Goal: Task Accomplishment & Management: Use online tool/utility

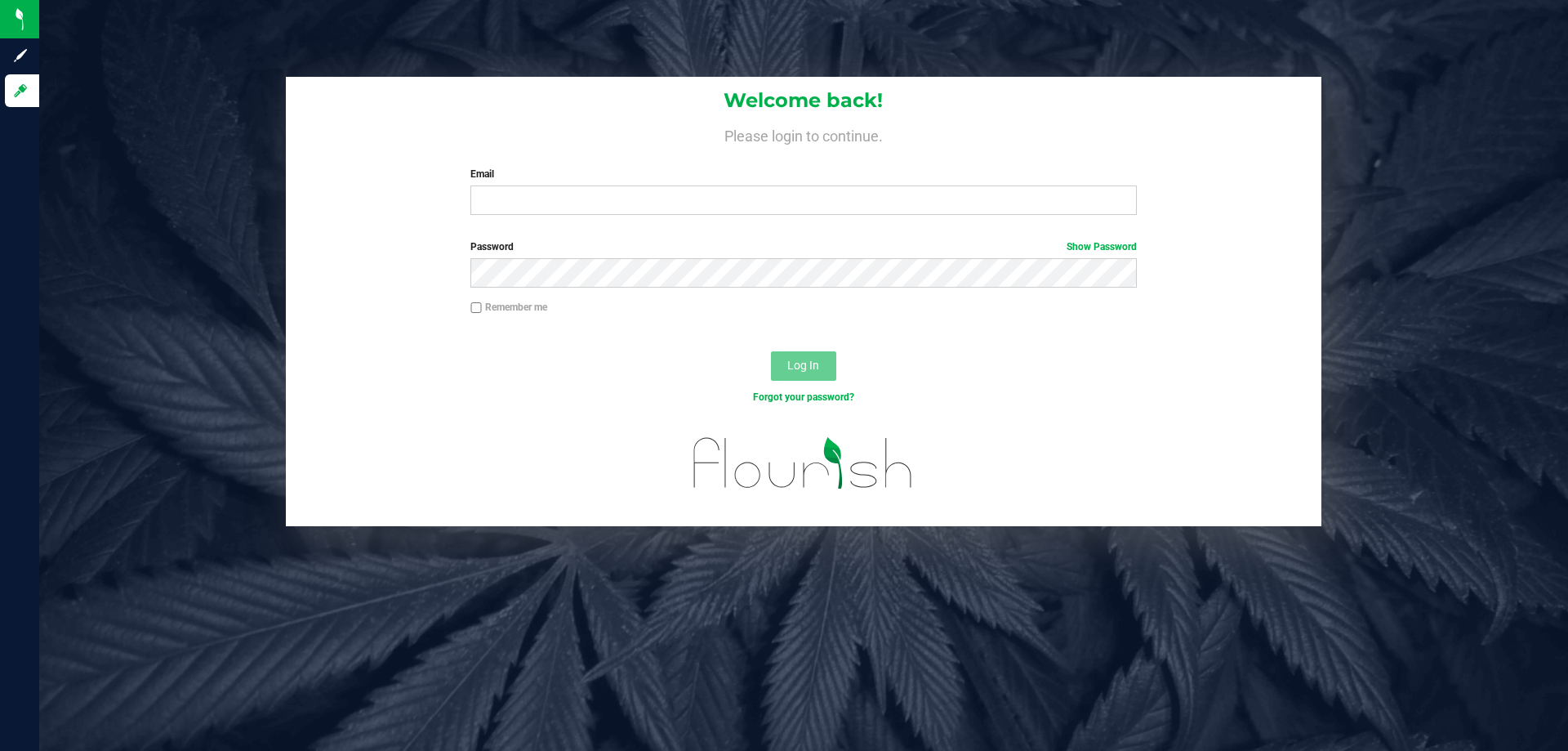
click at [688, 181] on label "Email" at bounding box center [803, 173] width 666 height 15
click at [688, 185] on input "Email" at bounding box center [803, 200] width 666 height 29
click at [688, 190] on input "Email" at bounding box center [803, 200] width 666 height 29
type input "[EMAIL_ADDRESS][DOMAIN_NAME]"
click at [771, 352] on button "Log In" at bounding box center [803, 366] width 65 height 29
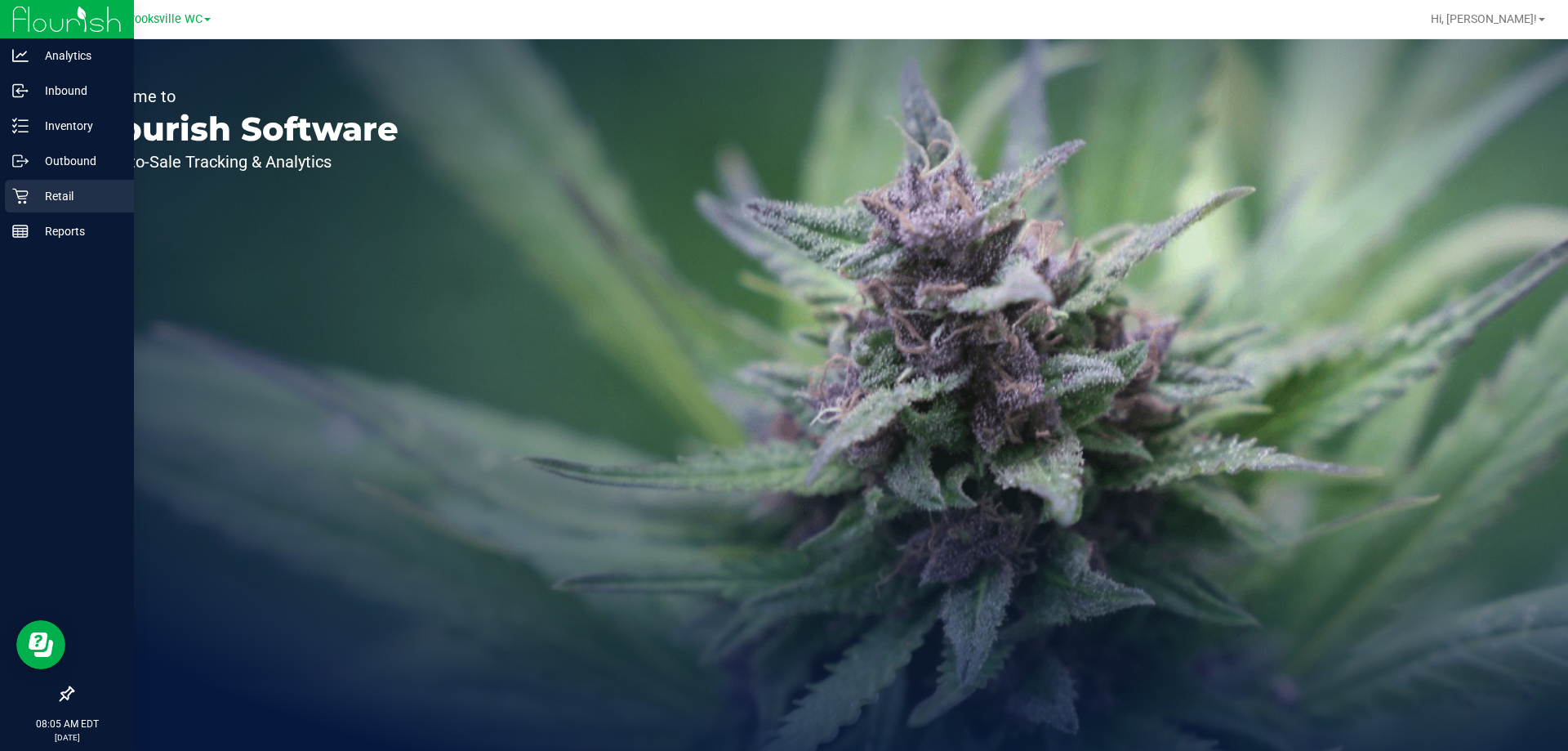
click at [80, 197] on p "Retail" at bounding box center [77, 196] width 98 height 20
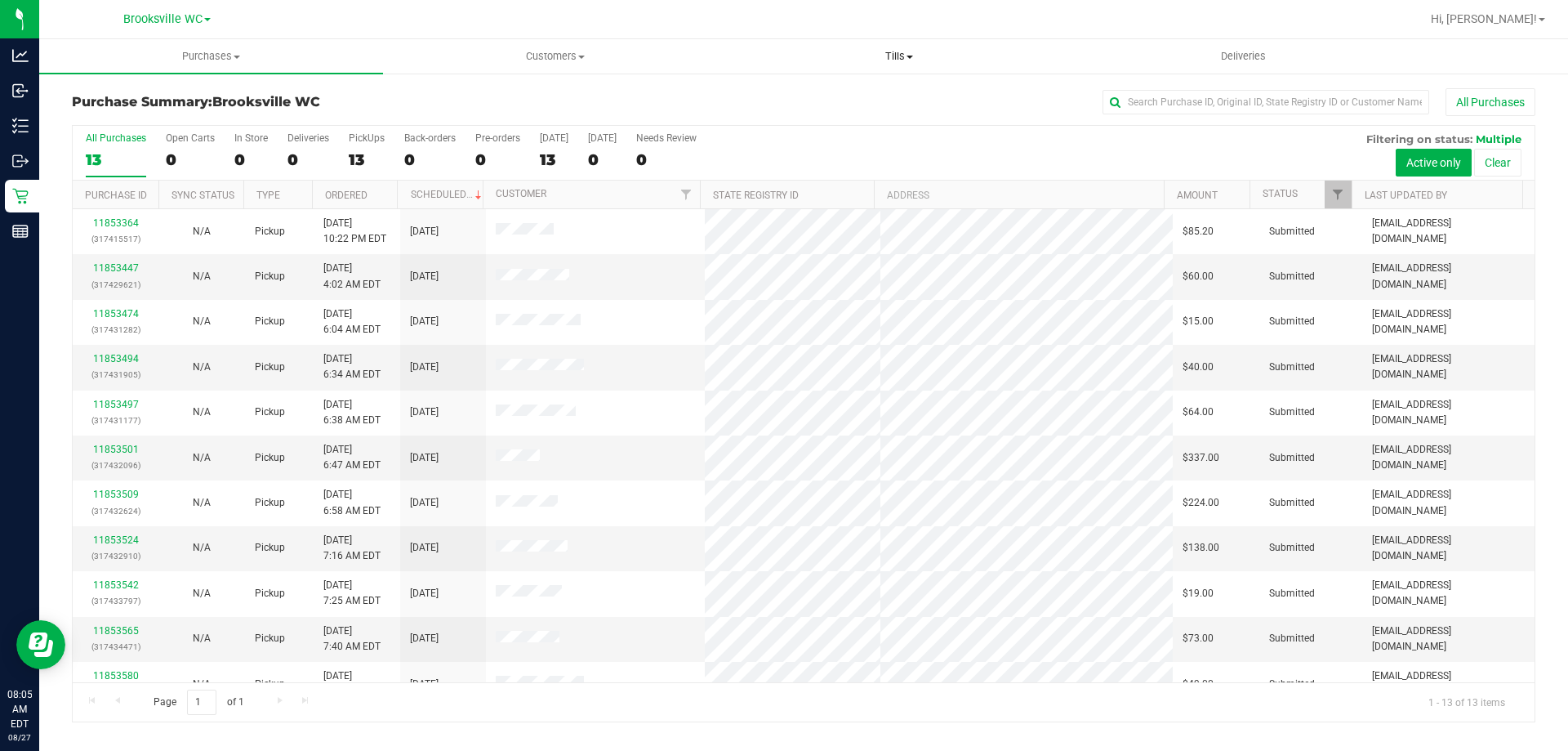
click at [903, 58] on span "Tills" at bounding box center [898, 56] width 342 height 15
click at [861, 98] on li "Manage tills" at bounding box center [898, 99] width 344 height 20
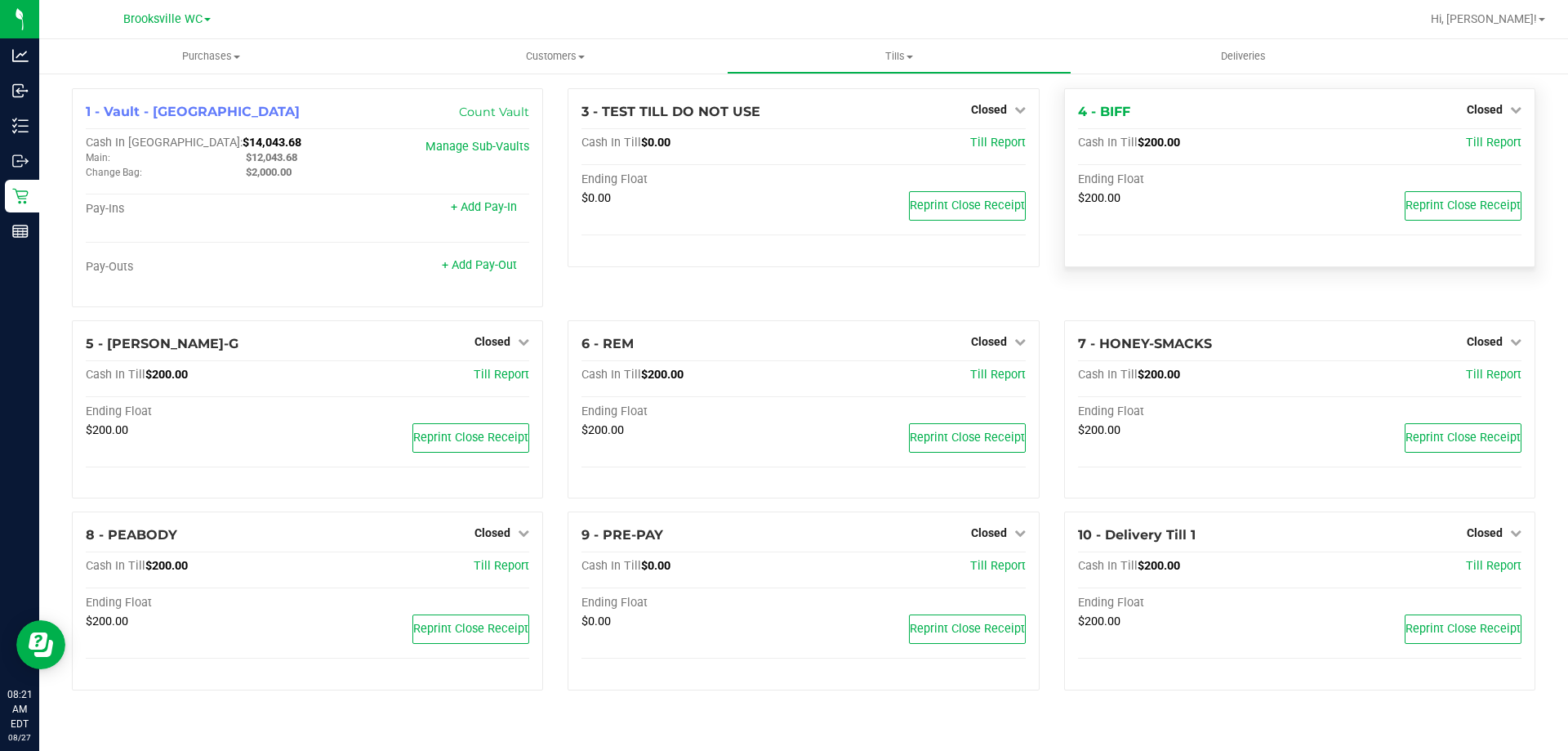
drag, startPoint x: 1489, startPoint y: 104, endPoint x: 1481, endPoint y: 133, distance: 30.1
click at [1489, 104] on span "Closed" at bounding box center [1484, 109] width 35 height 13
click at [1478, 143] on link "Open Till" at bounding box center [1484, 143] width 43 height 13
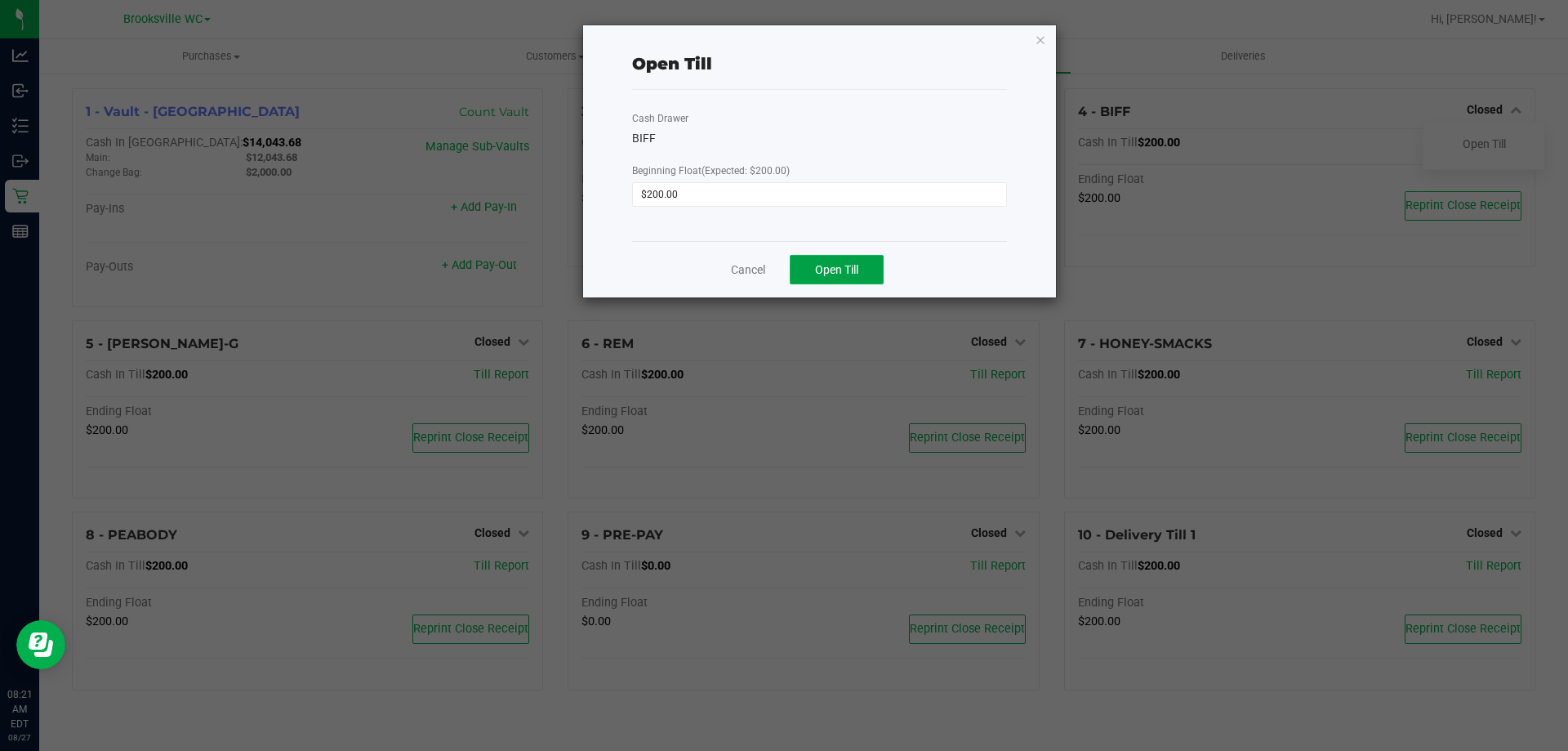
click at [842, 269] on span "Open Till" at bounding box center [836, 269] width 43 height 13
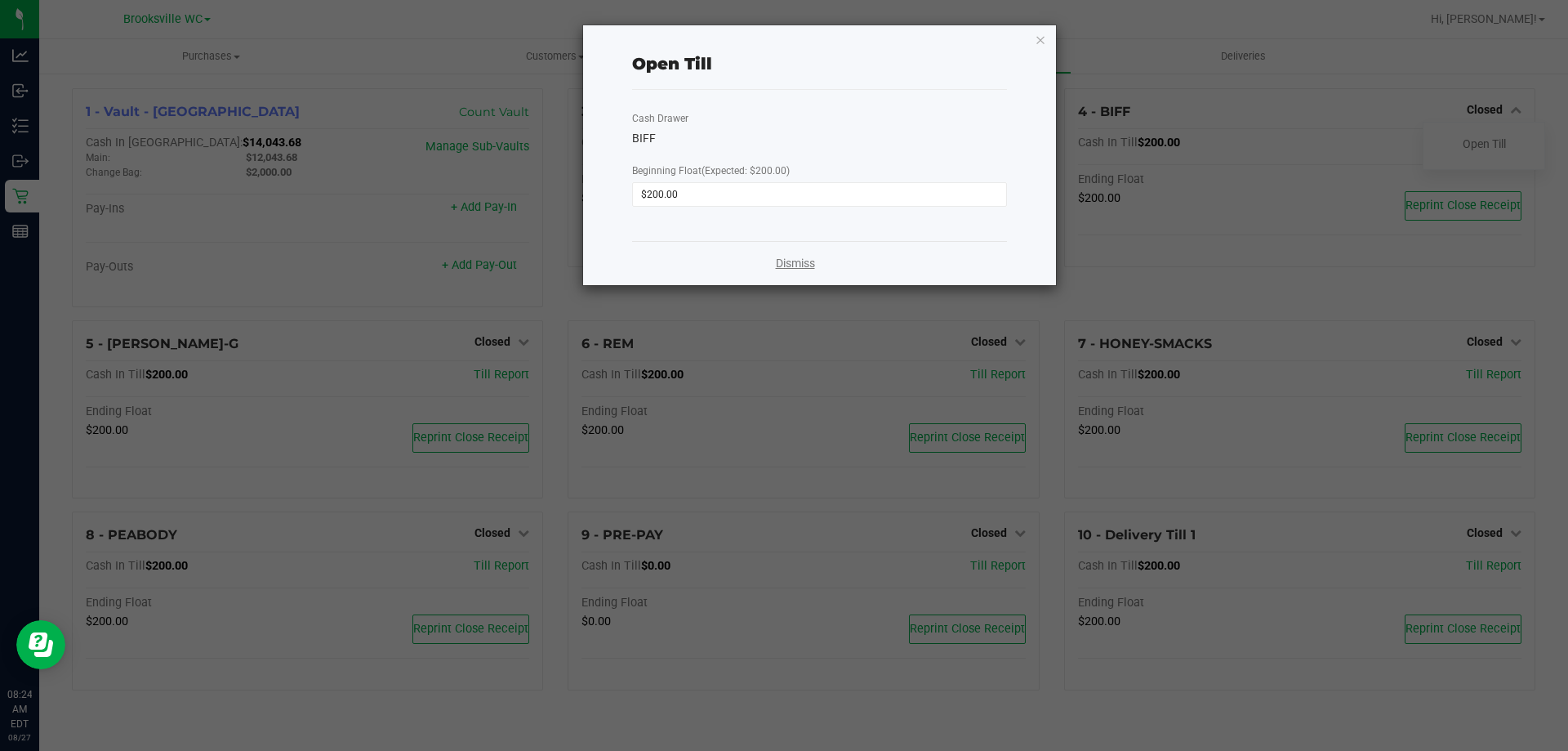
click at [797, 261] on link "Dismiss" at bounding box center [795, 263] width 39 height 17
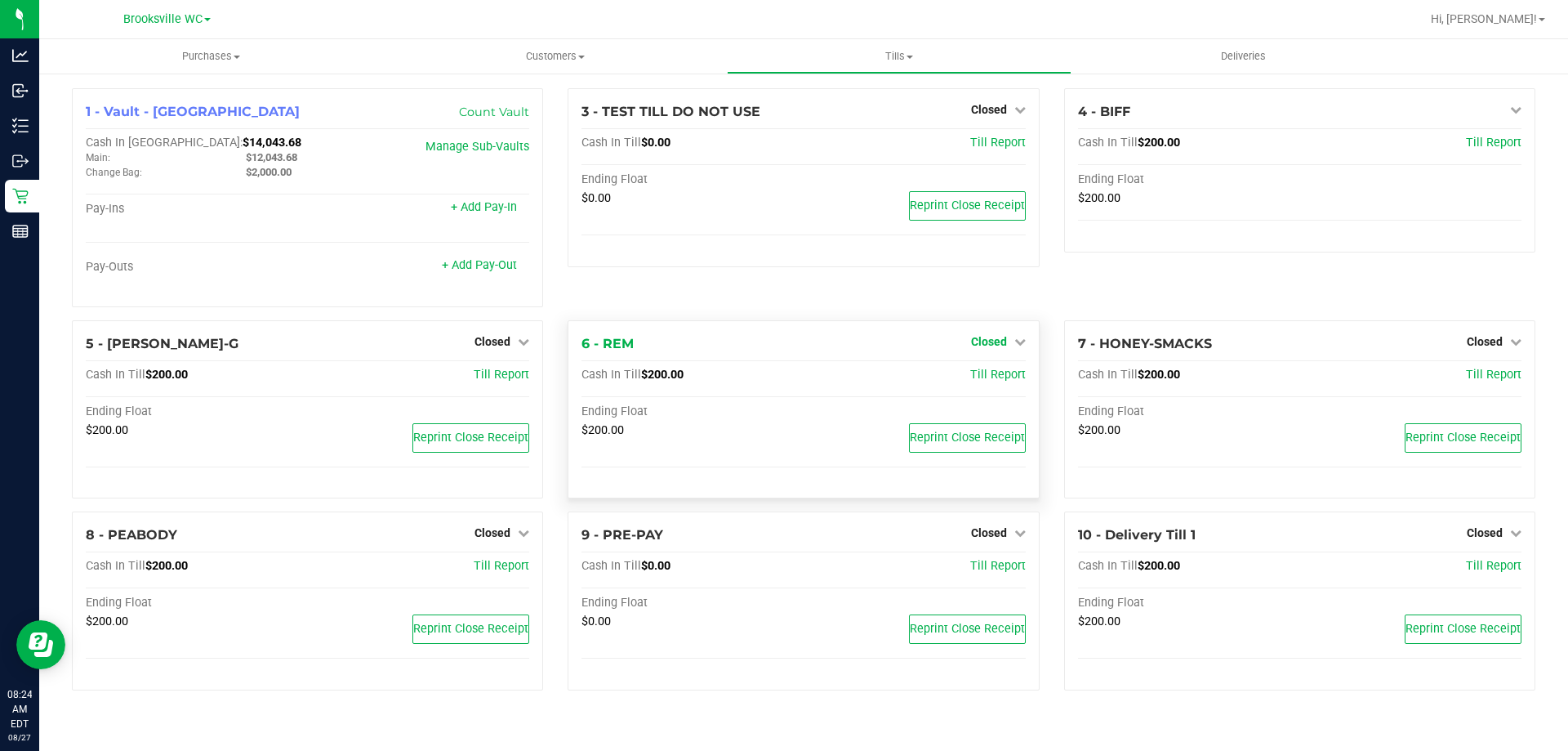
click at [982, 339] on span "Closed" at bounding box center [988, 341] width 35 height 13
click at [985, 372] on link "Open Till" at bounding box center [989, 374] width 43 height 13
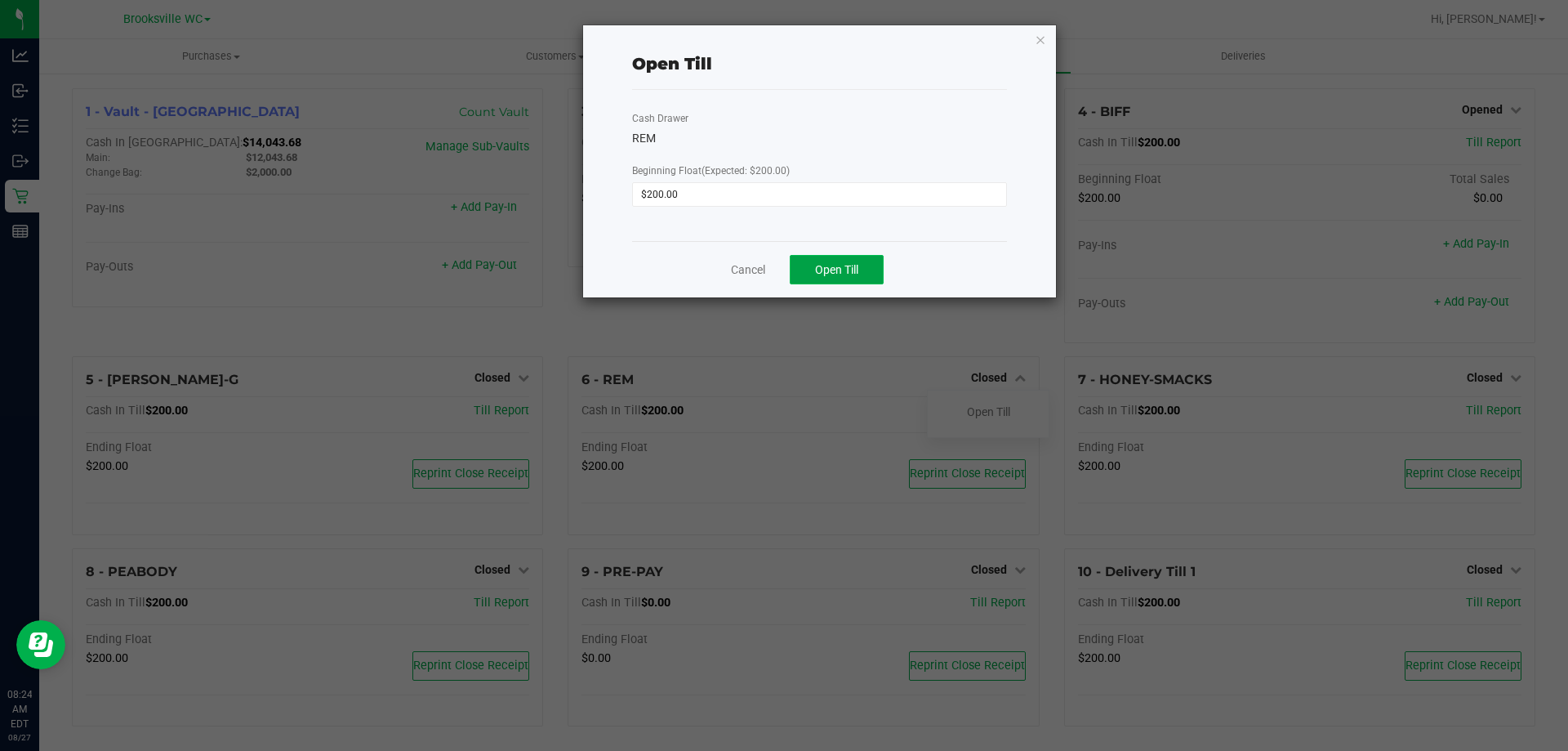
click at [827, 267] on span "Open Till" at bounding box center [836, 269] width 43 height 13
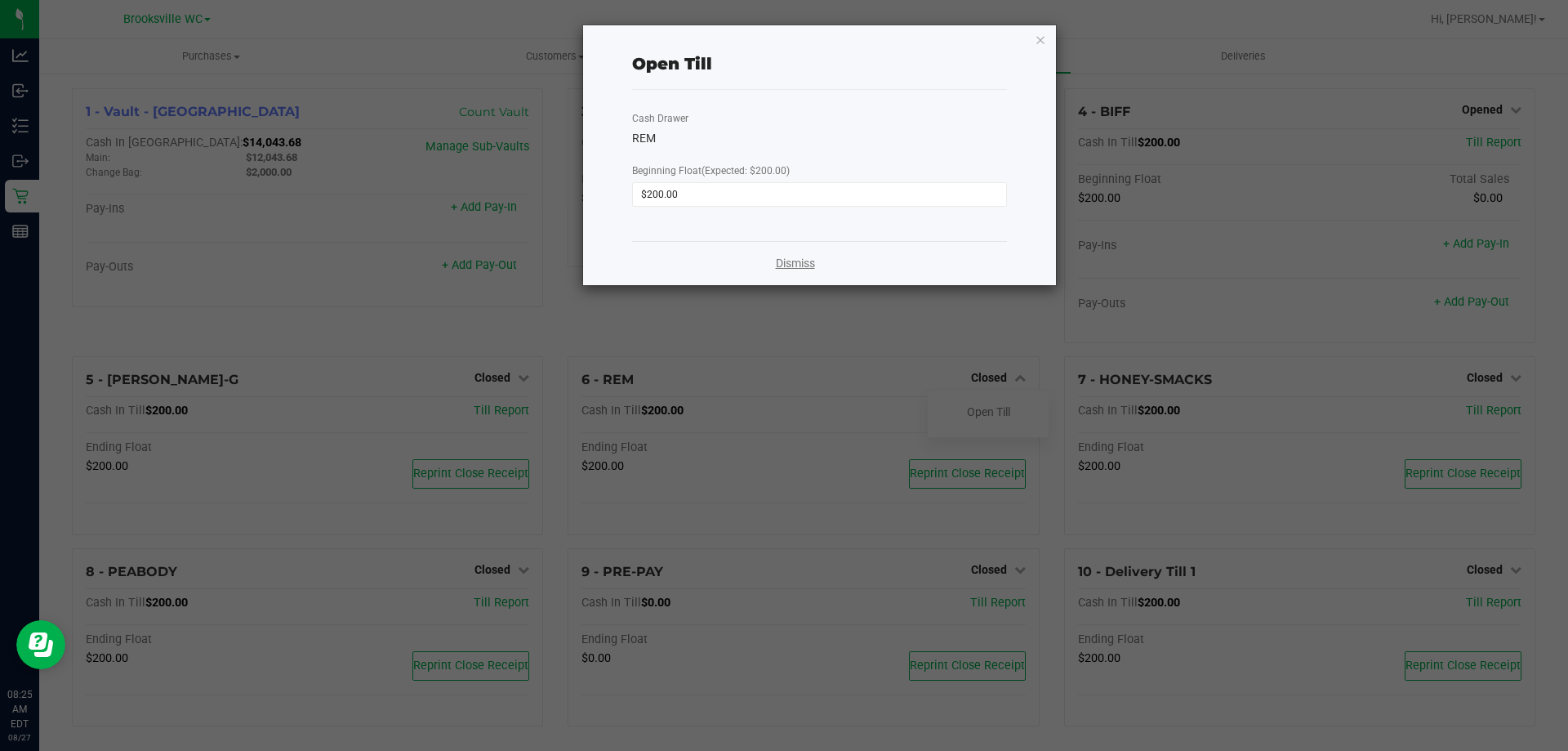
click at [805, 266] on link "Dismiss" at bounding box center [795, 263] width 39 height 17
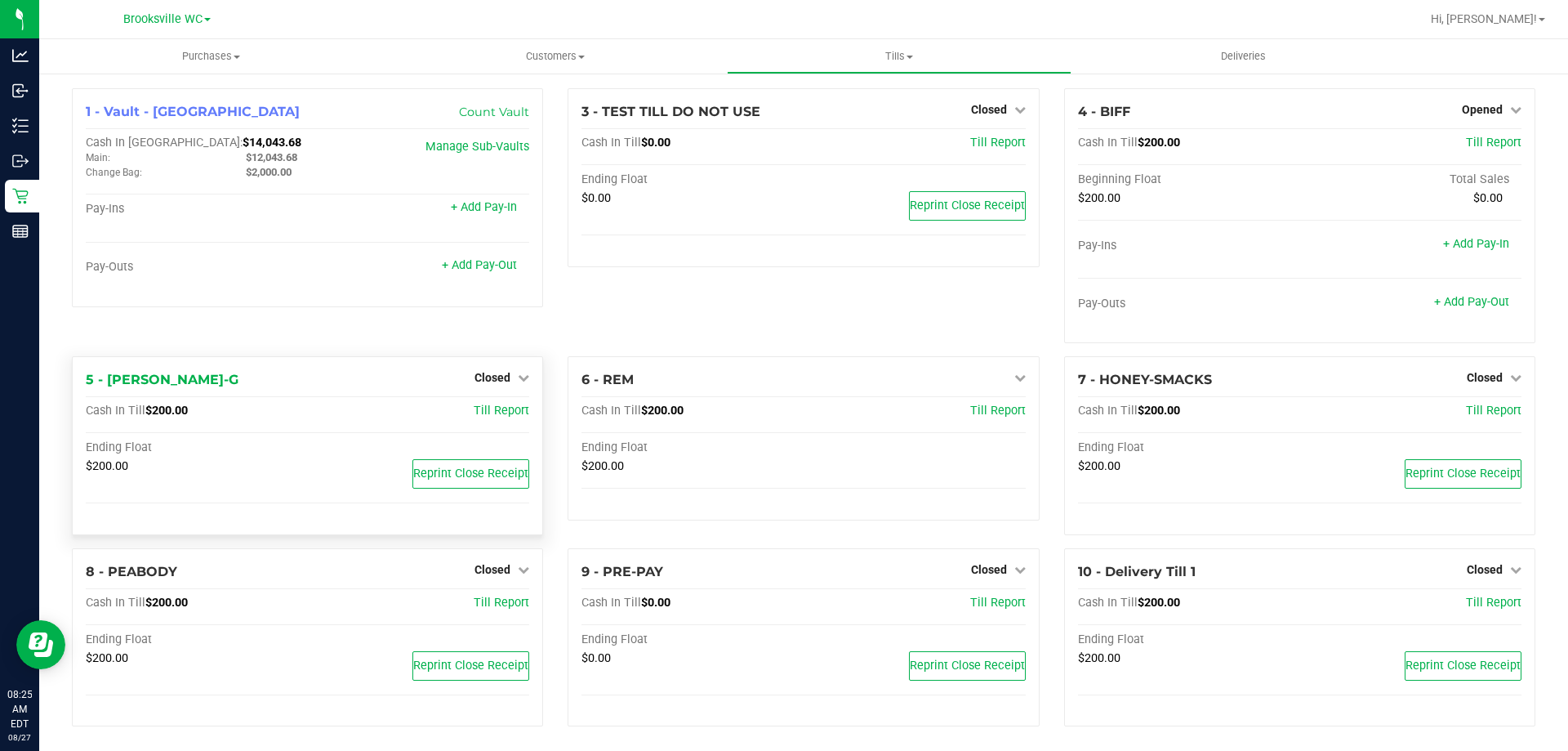
click at [484, 385] on div "Closed" at bounding box center [501, 377] width 55 height 20
click at [493, 381] on span "Closed" at bounding box center [492, 377] width 35 height 13
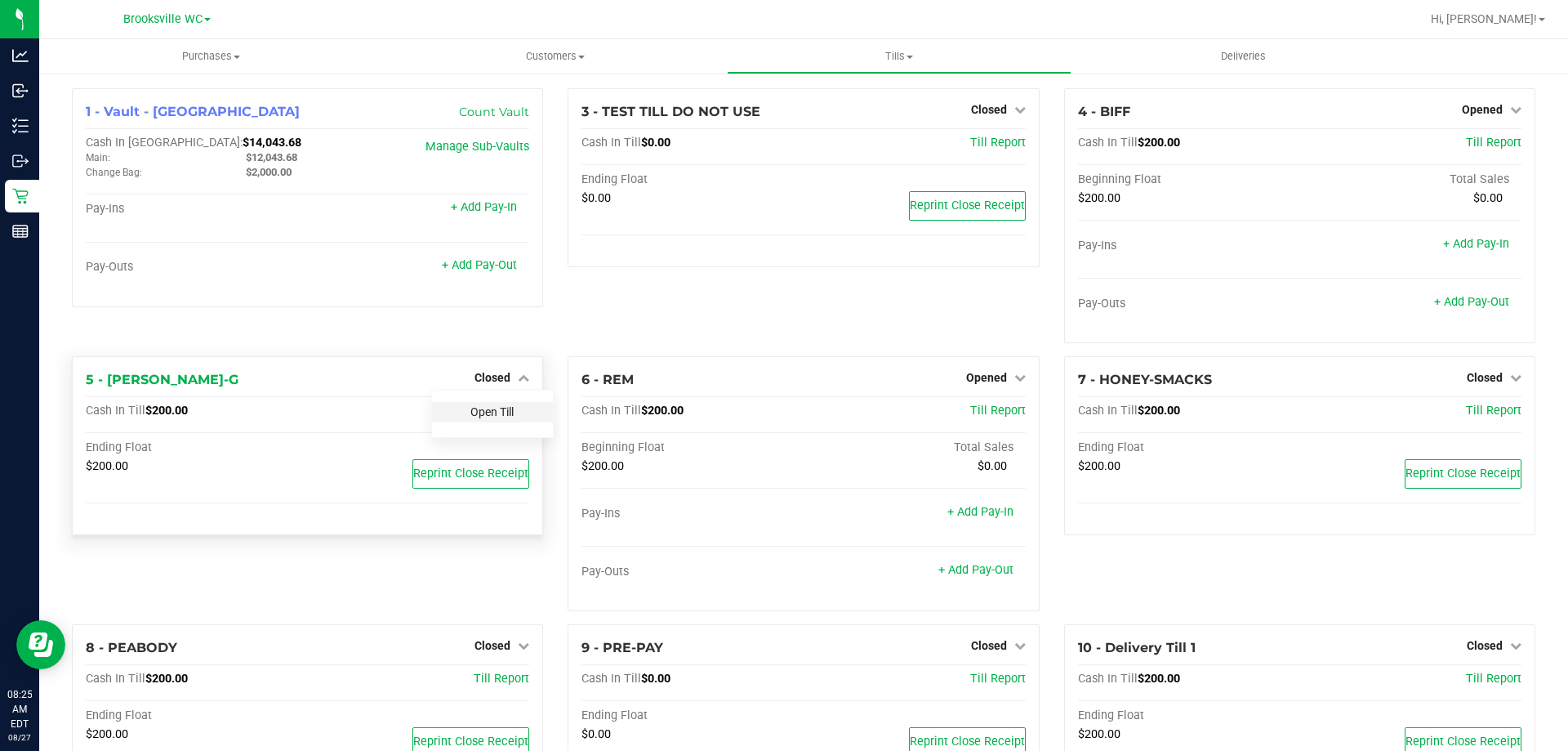
click at [494, 411] on link "Open Till" at bounding box center [492, 411] width 43 height 13
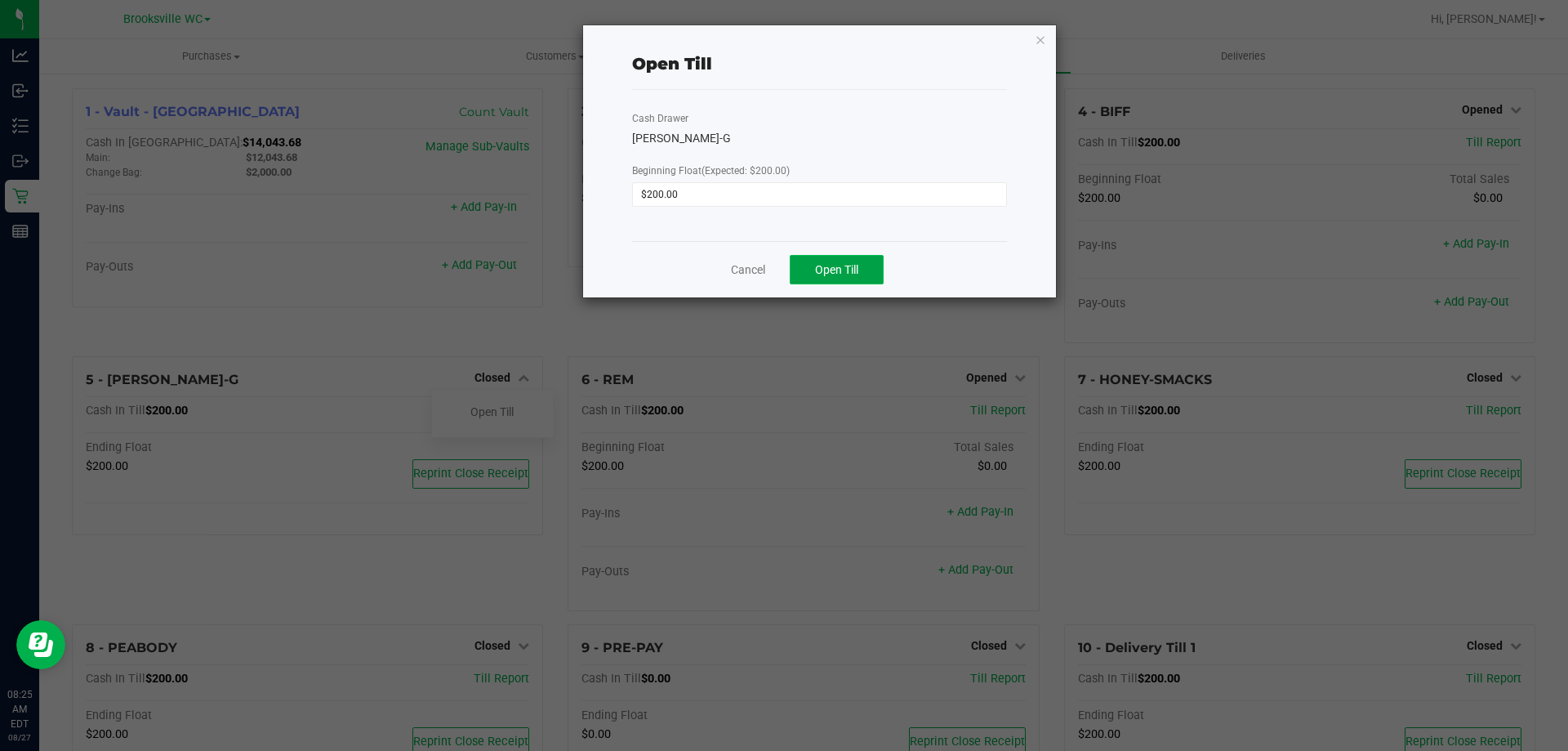
click at [807, 269] on button "Open Till" at bounding box center [836, 269] width 94 height 29
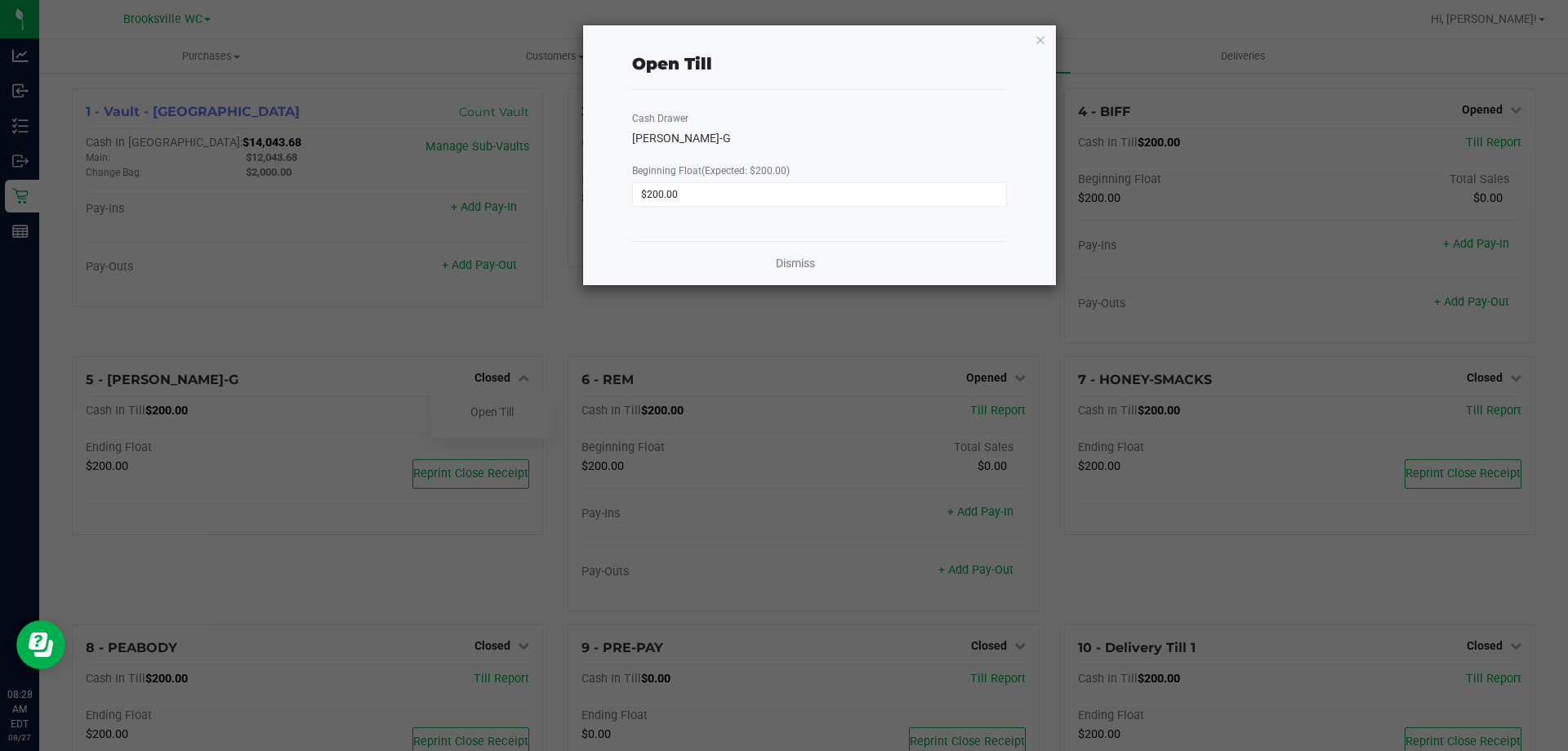
click at [797, 260] on link "Dismiss" at bounding box center [795, 263] width 39 height 17
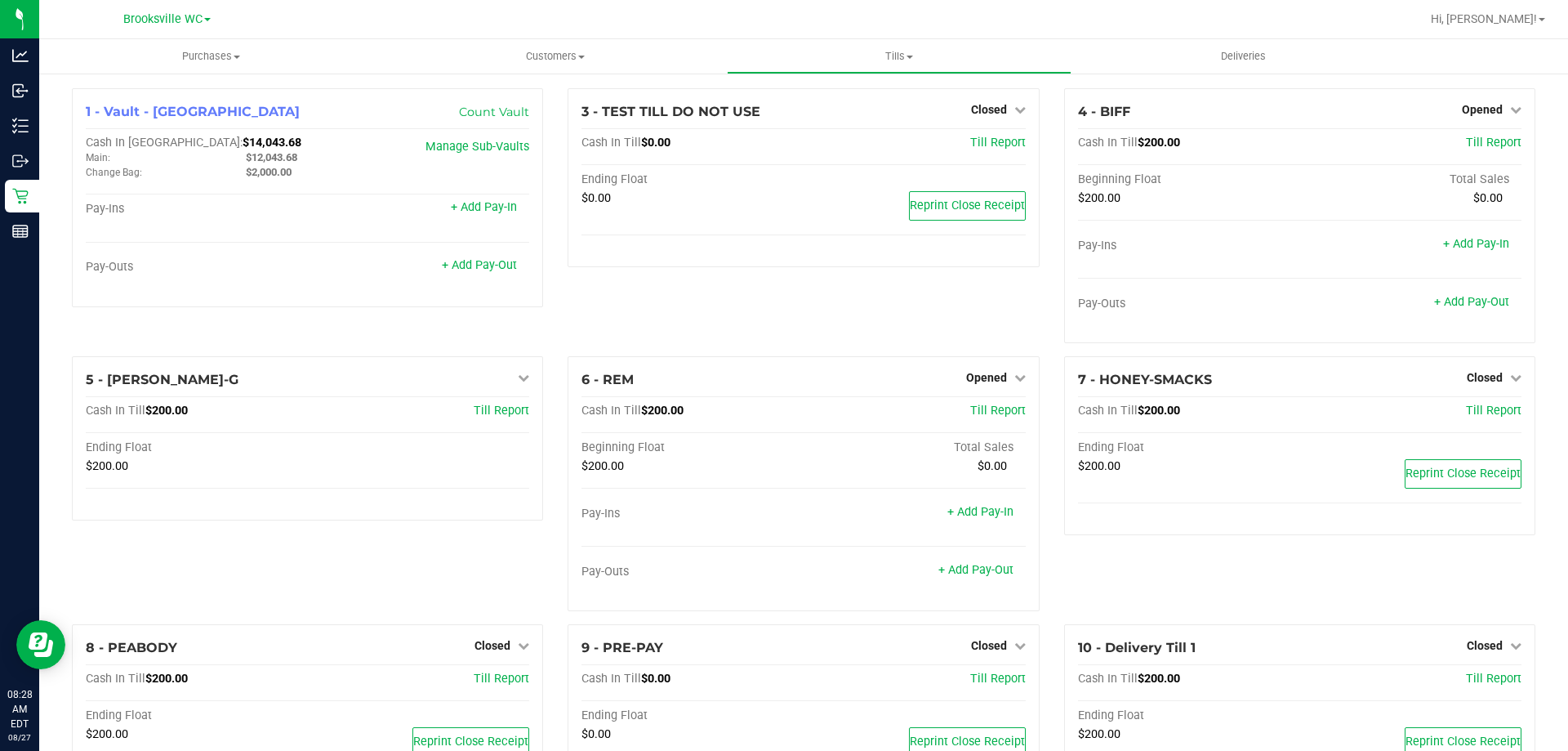
scroll to position [81, 0]
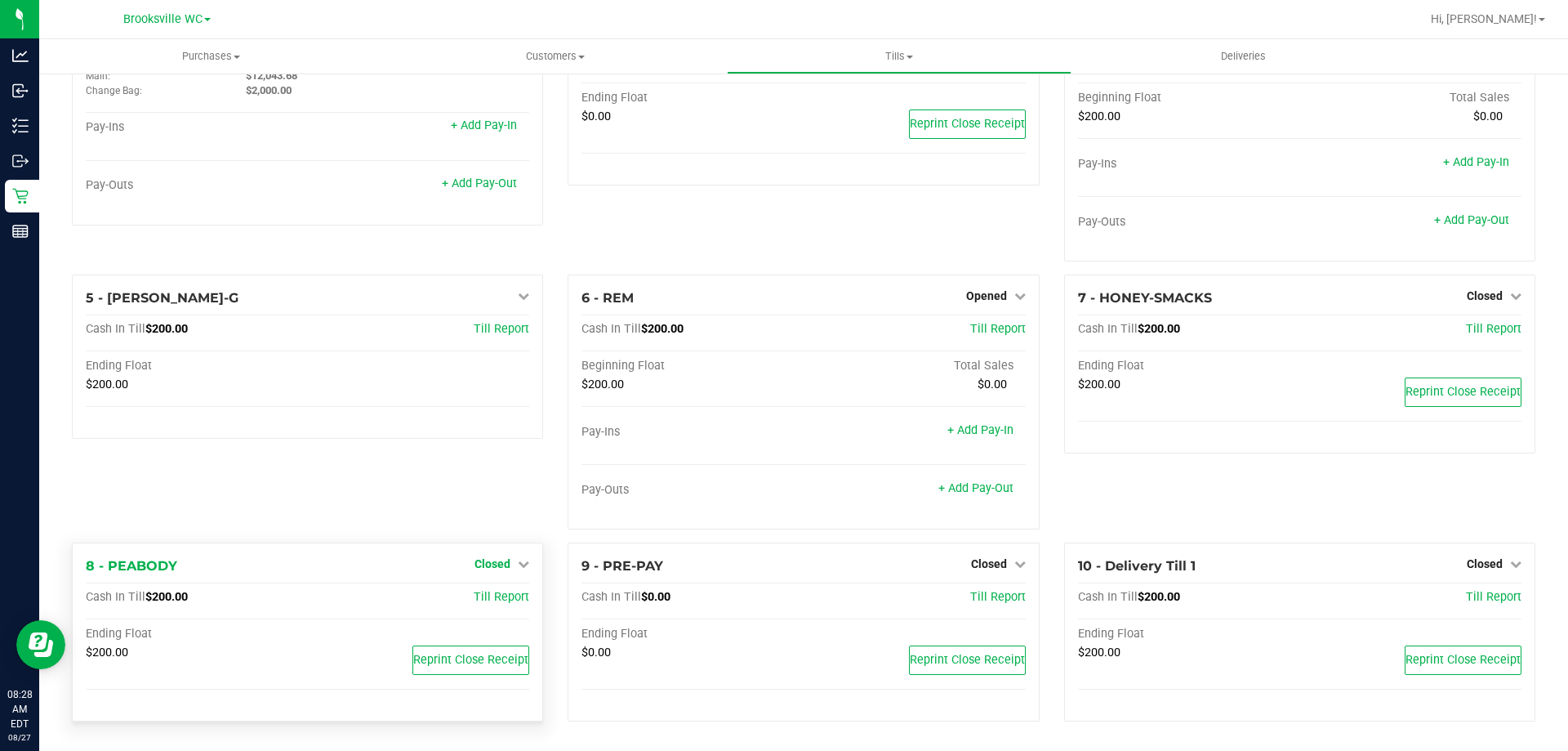
click at [490, 566] on span "Closed" at bounding box center [492, 563] width 35 height 13
click at [496, 599] on link "Open Till" at bounding box center [492, 598] width 43 height 13
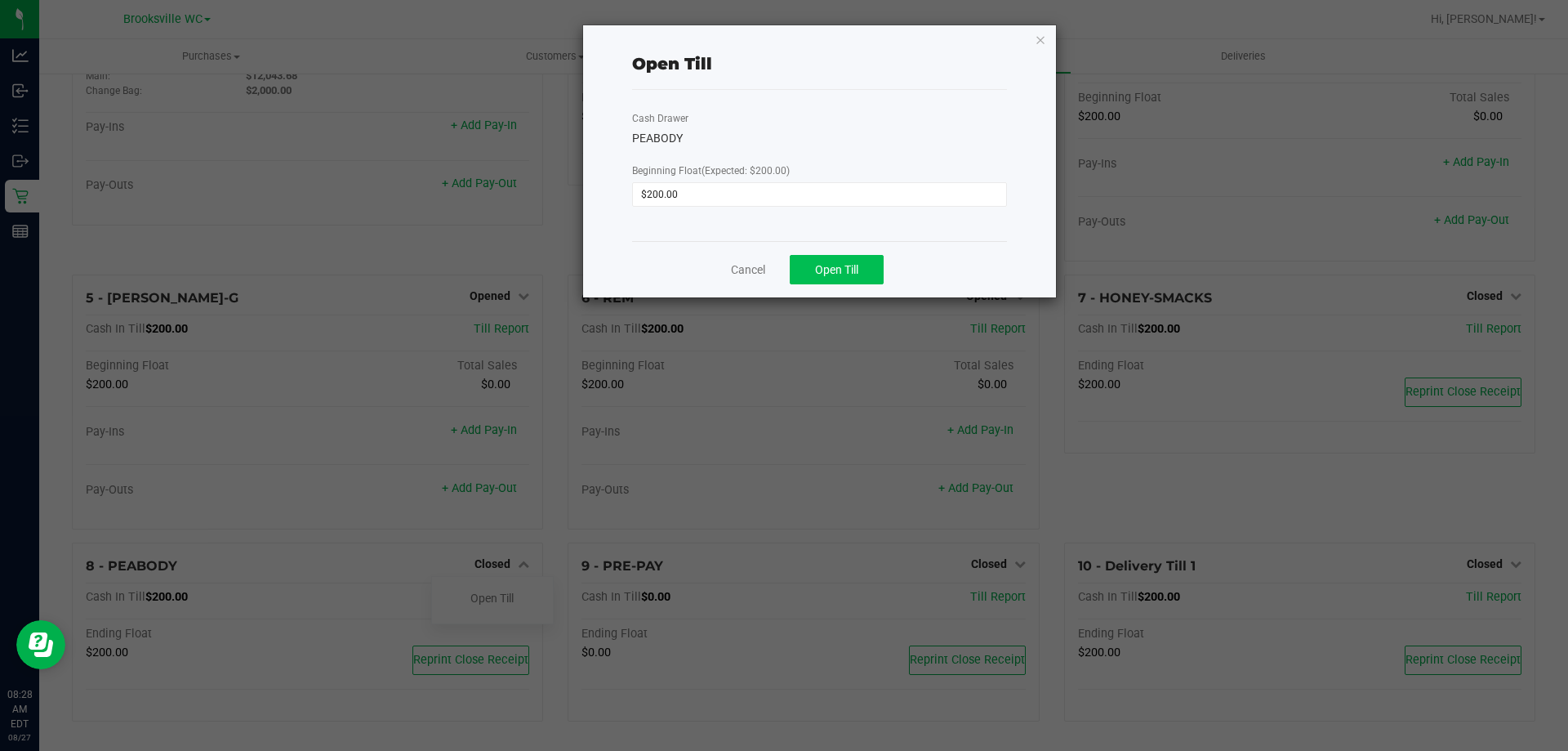
click at [861, 281] on button "Open Till" at bounding box center [836, 269] width 94 height 29
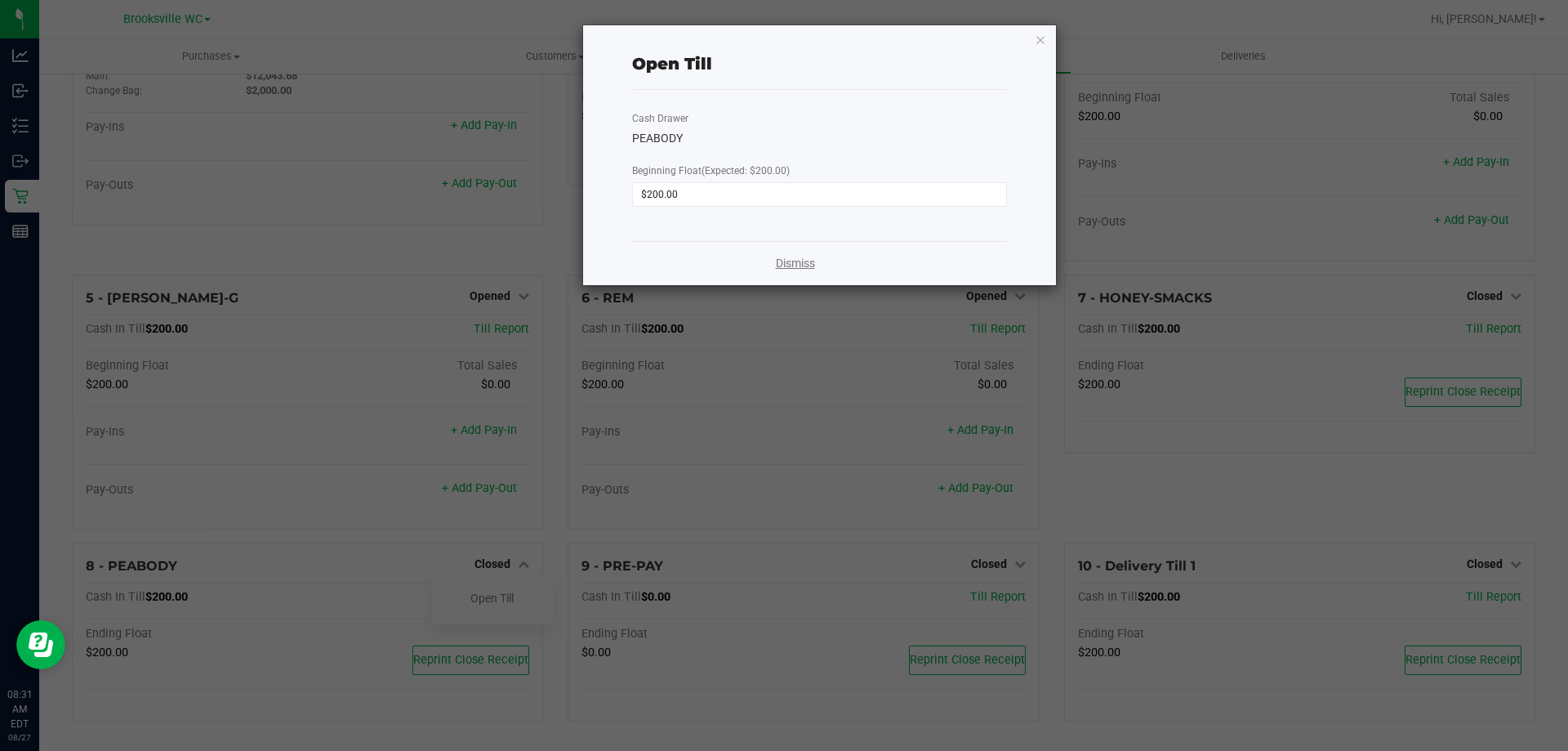
click at [797, 265] on link "Dismiss" at bounding box center [795, 263] width 39 height 17
